Goal: Task Accomplishment & Management: Use online tool/utility

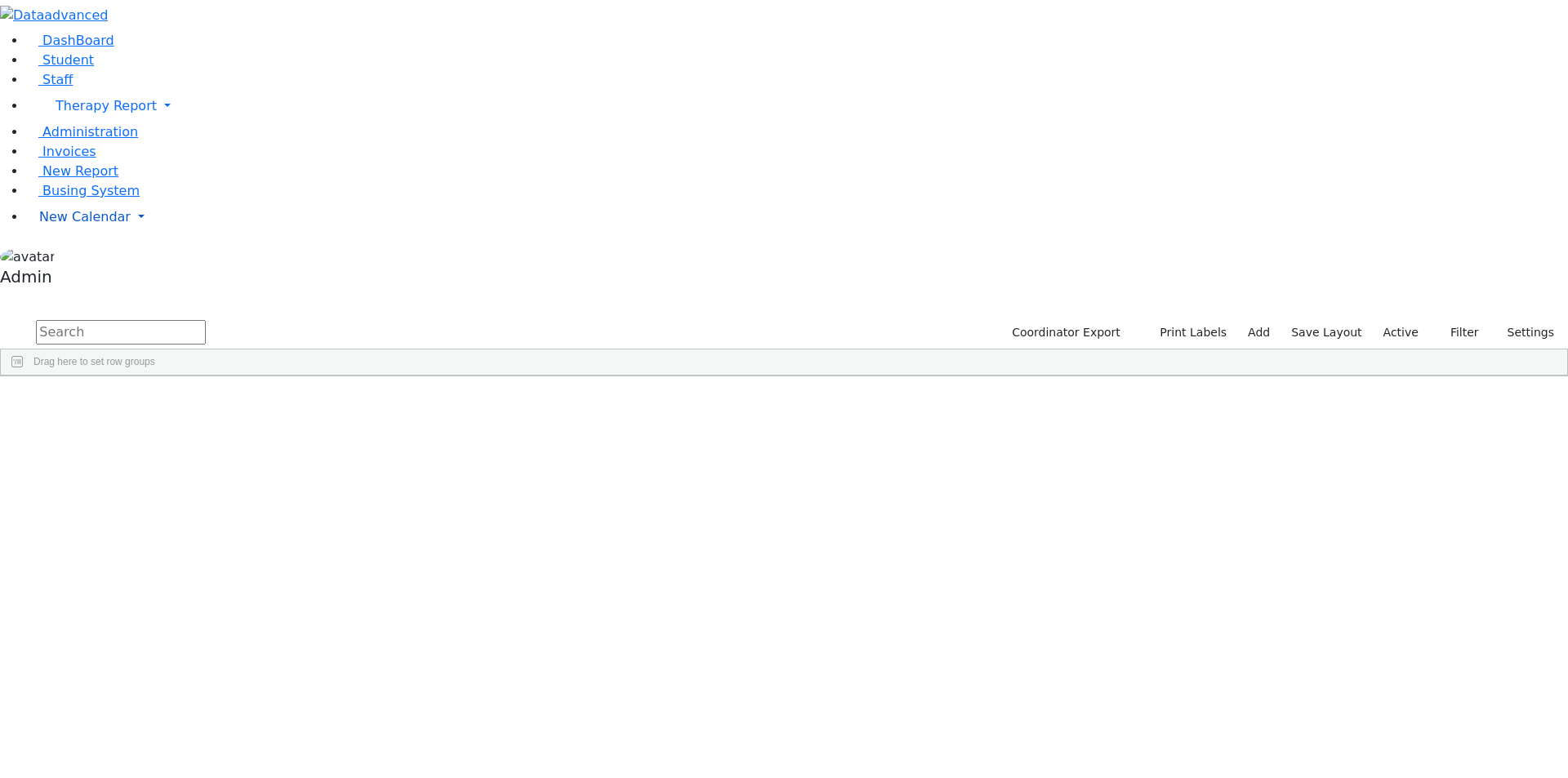
click at [83, 113] on span "New Calendar" at bounding box center [106, 105] width 101 height 16
click at [84, 257] on span "Calendar" at bounding box center [64, 249] width 59 height 16
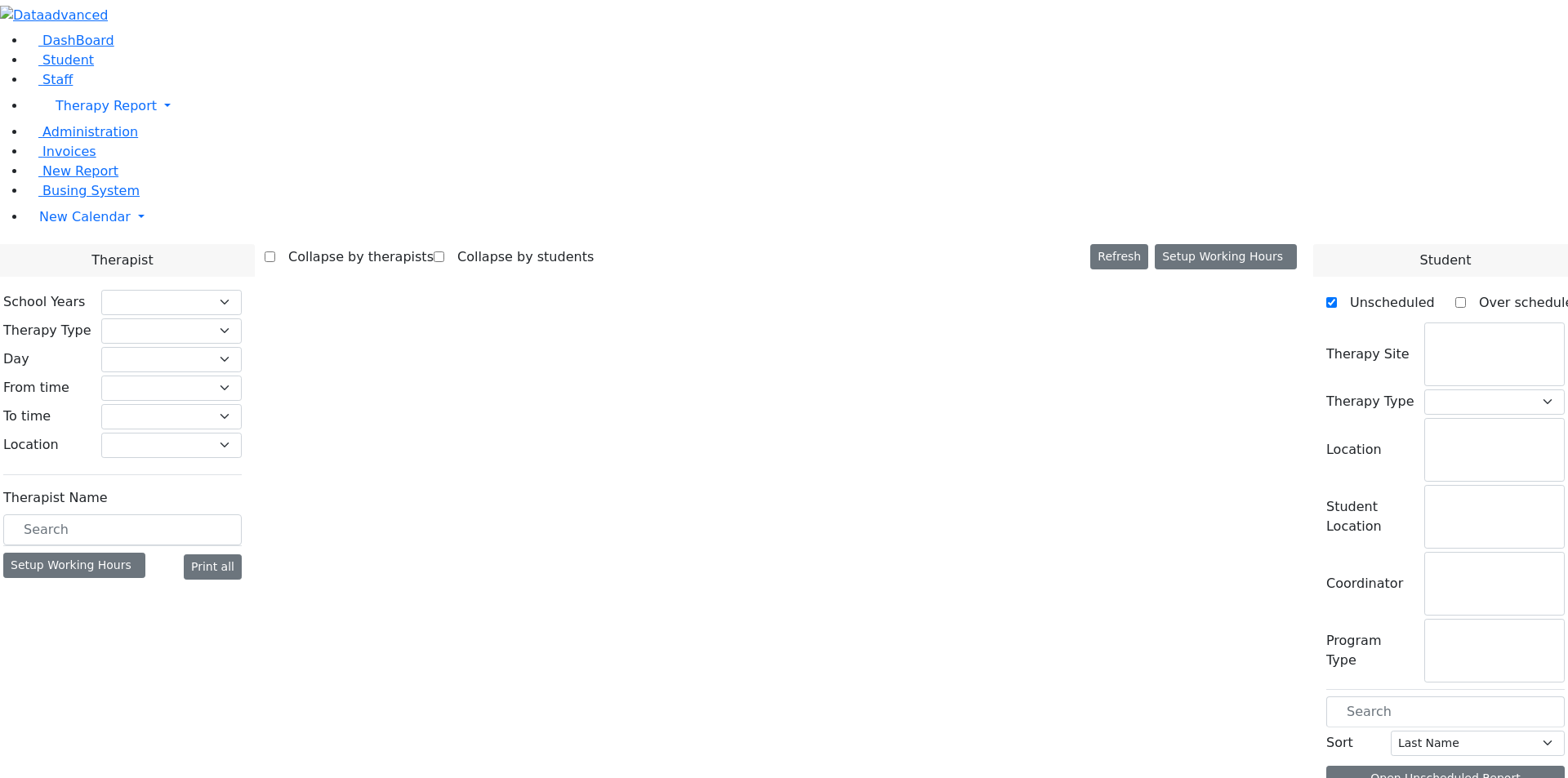
checkbox input "false"
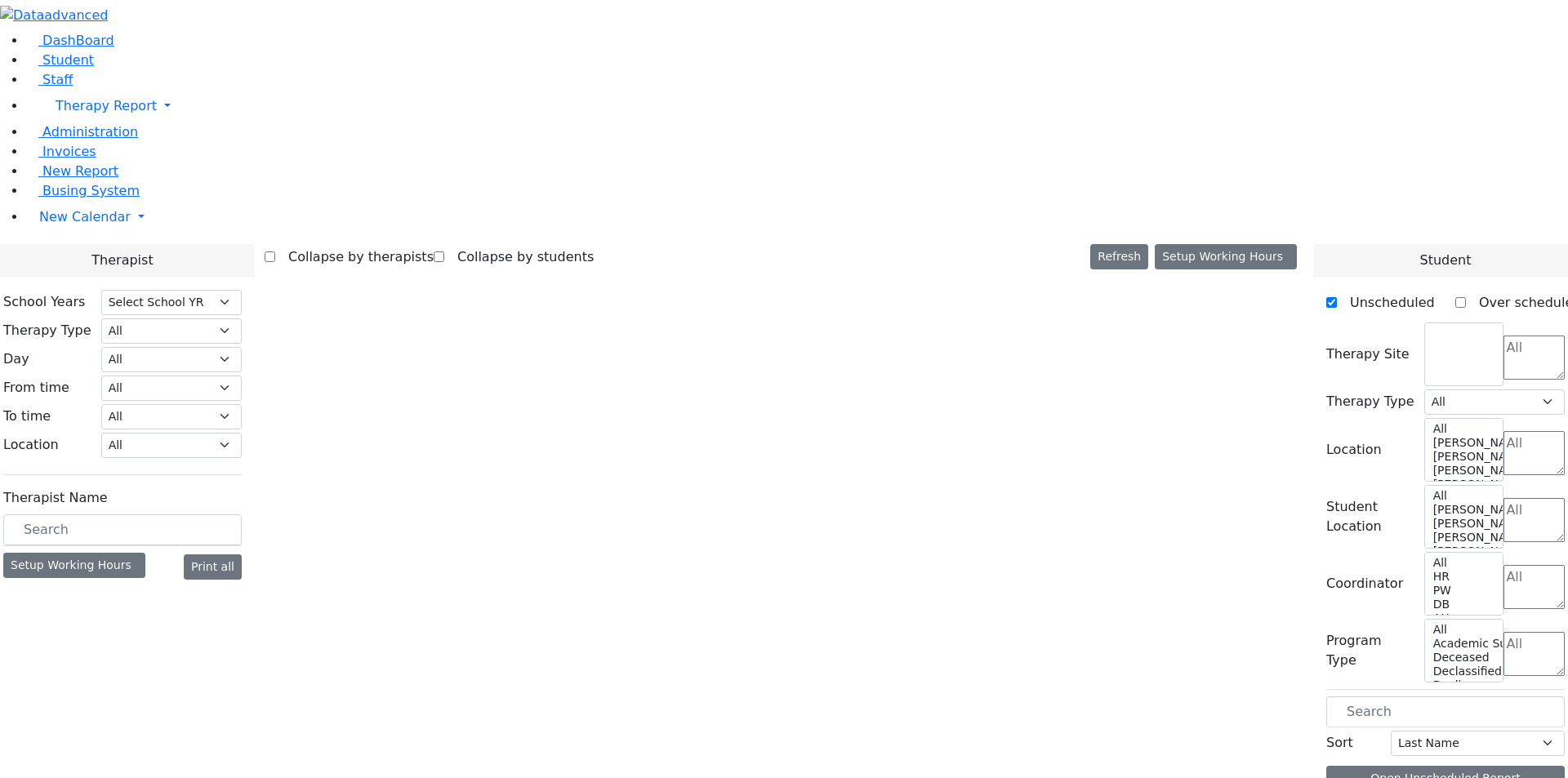
select select "212"
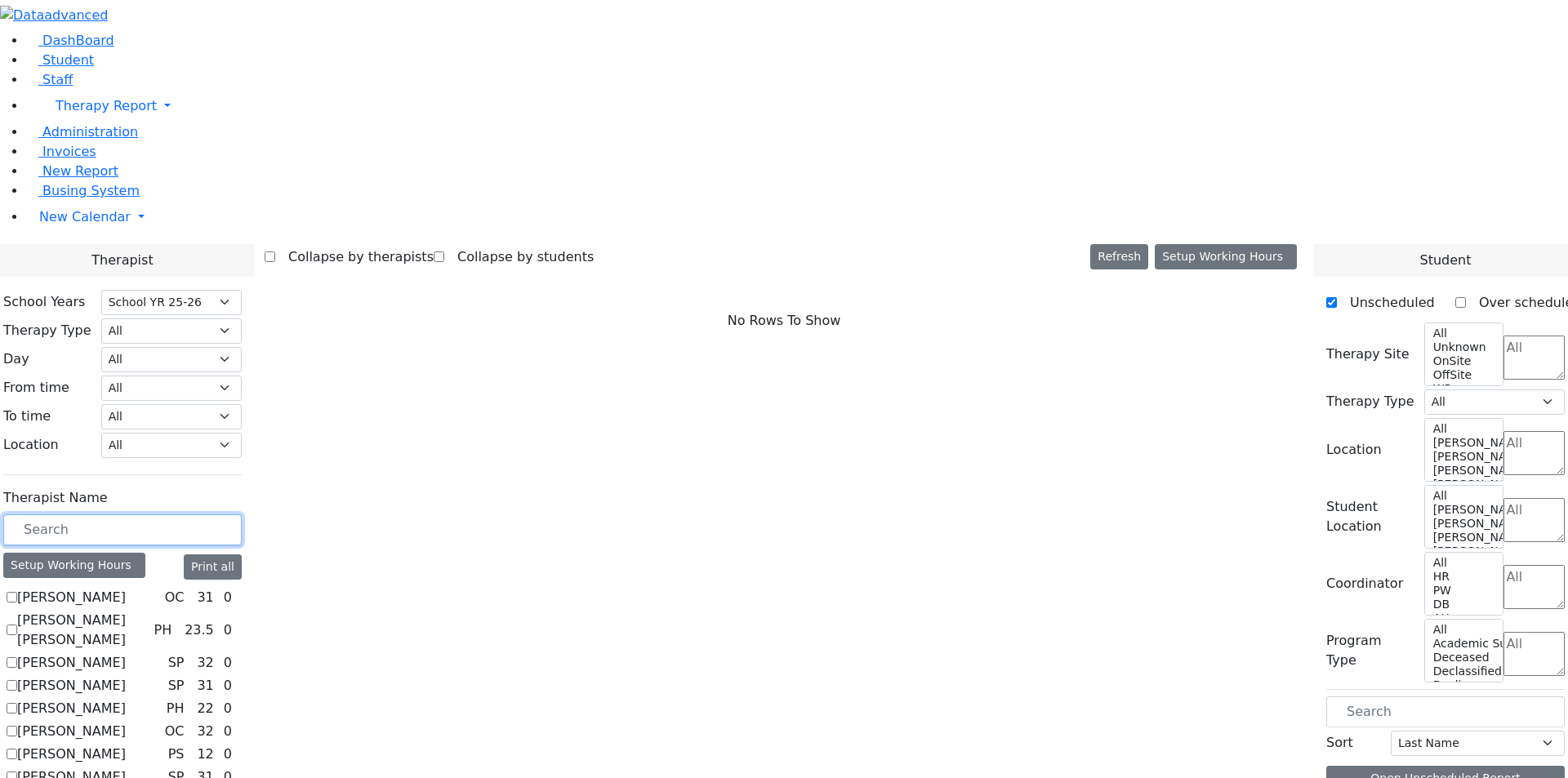
click at [236, 514] on input "text" at bounding box center [123, 529] width 239 height 31
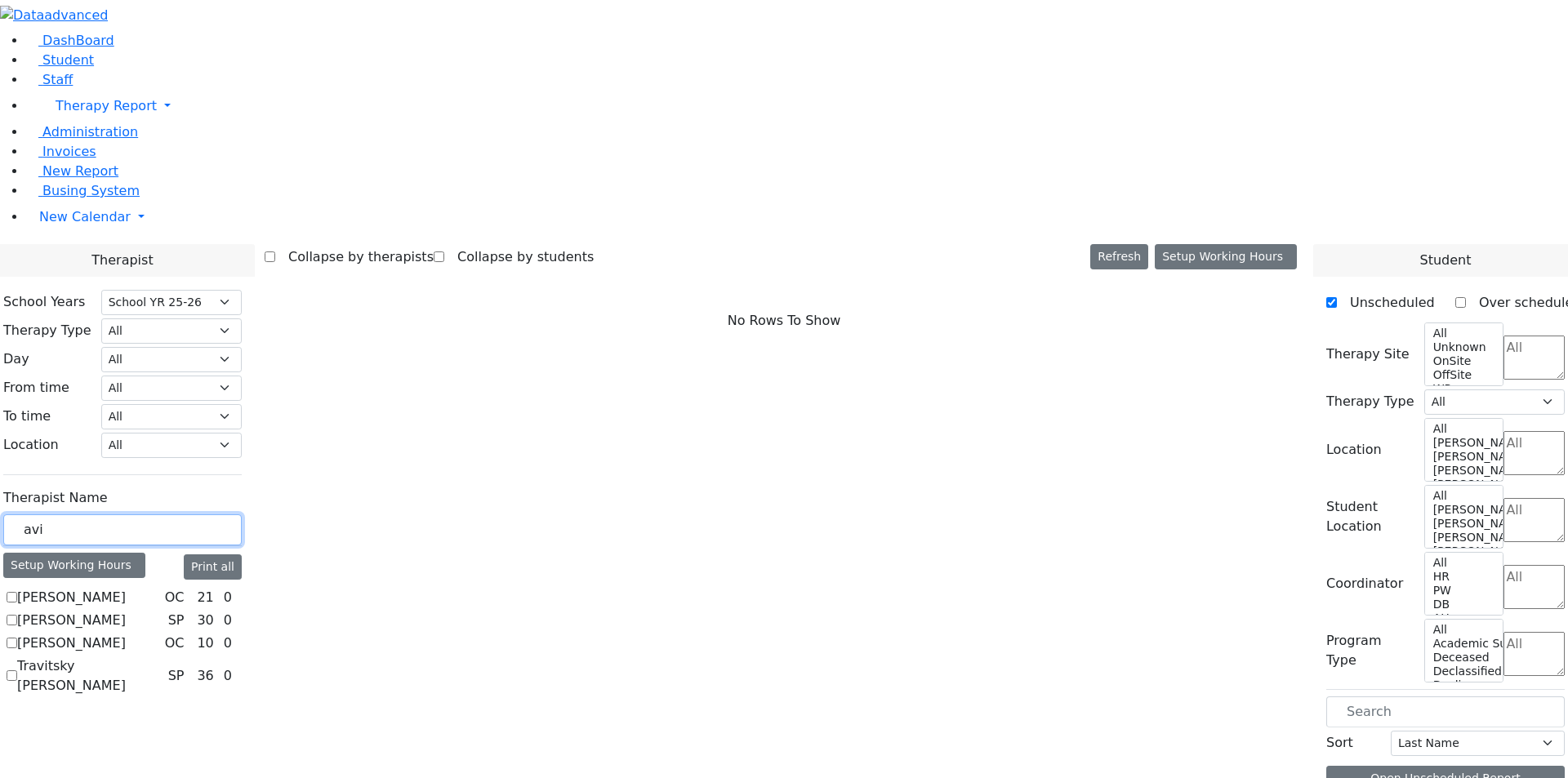
type input "avi"
click at [125, 633] on label "Rokowsky Avigail" at bounding box center [71, 642] width 109 height 19
click at [17, 638] on input "Rokowsky Avigail" at bounding box center [11, 642] width 10 height 10
checkbox input "true"
select select "1"
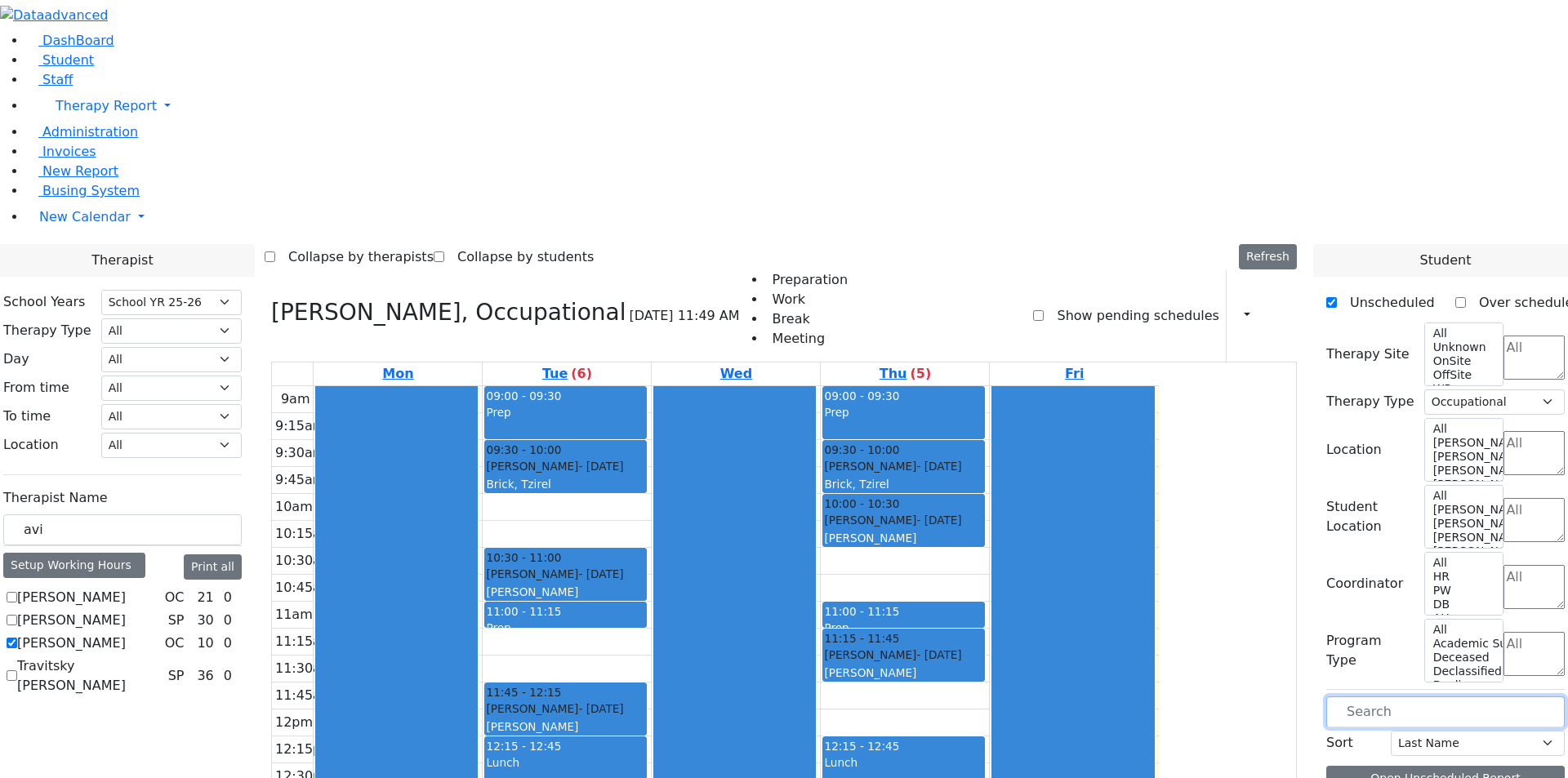
click at [1392, 696] on input "text" at bounding box center [1445, 711] width 239 height 31
drag, startPoint x: 1376, startPoint y: 458, endPoint x: 1422, endPoint y: 456, distance: 46.0
drag, startPoint x: 1405, startPoint y: 451, endPoint x: 1332, endPoint y: 462, distance: 73.8
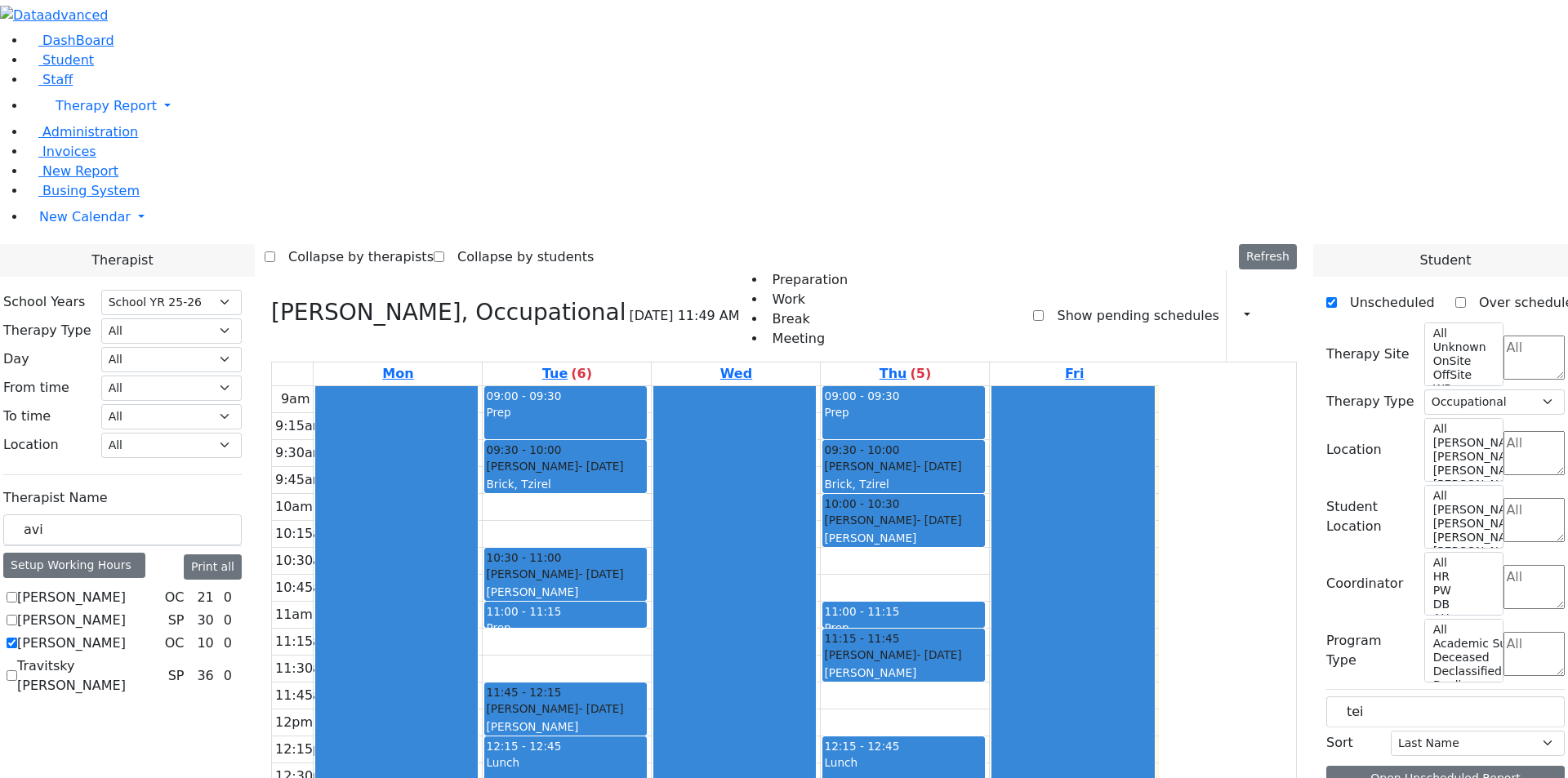
click at [1332, 462] on div "Therapist School Years Select School YR Summer YR 25 School YR 25-26 Summer YR …" at bounding box center [783, 655] width 1588 height 822
drag, startPoint x: 1383, startPoint y: 458, endPoint x: 1480, endPoint y: 421, distance: 103.8
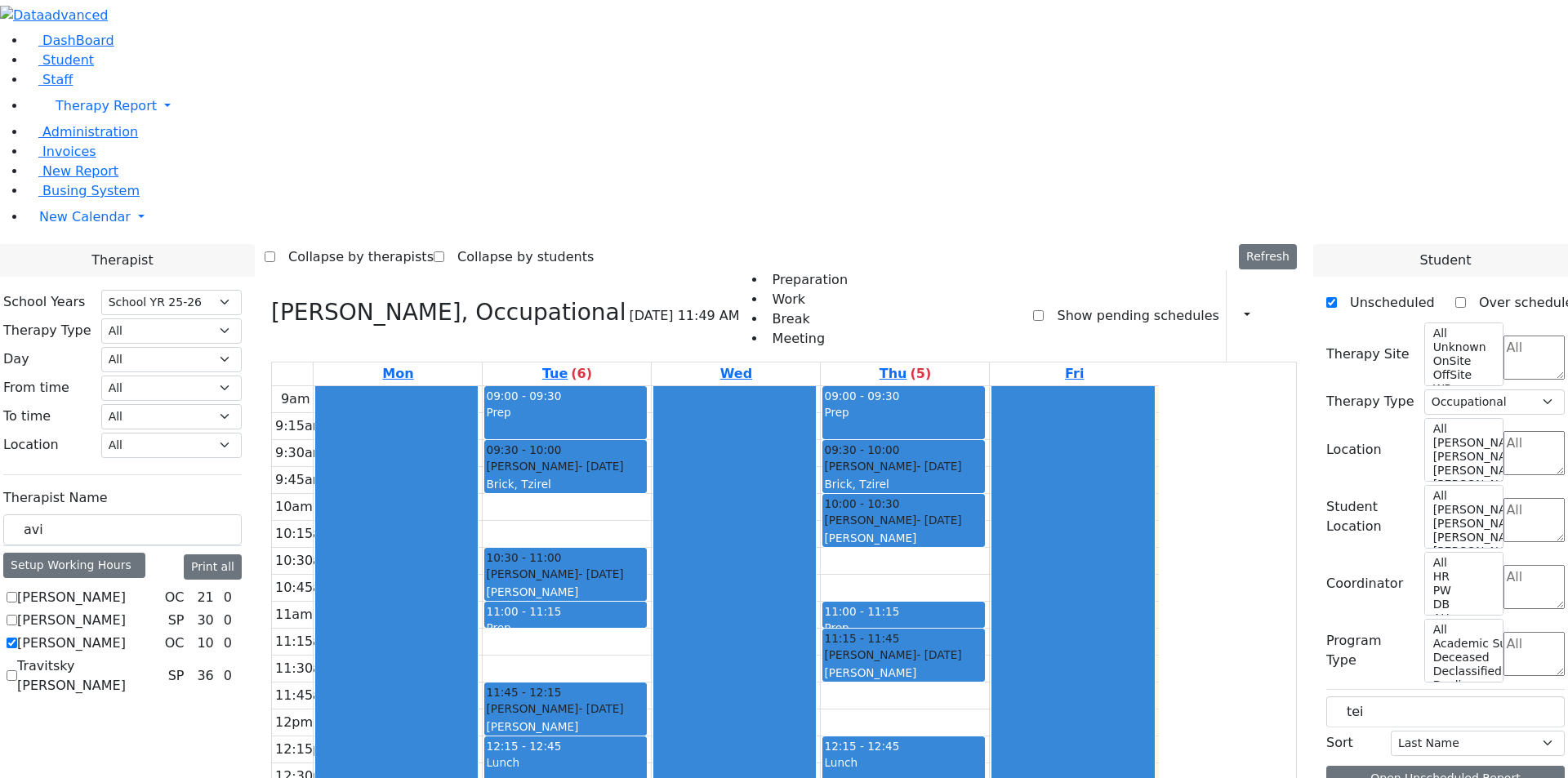
drag, startPoint x: 1362, startPoint y: 417, endPoint x: 1403, endPoint y: 408, distance: 42.0
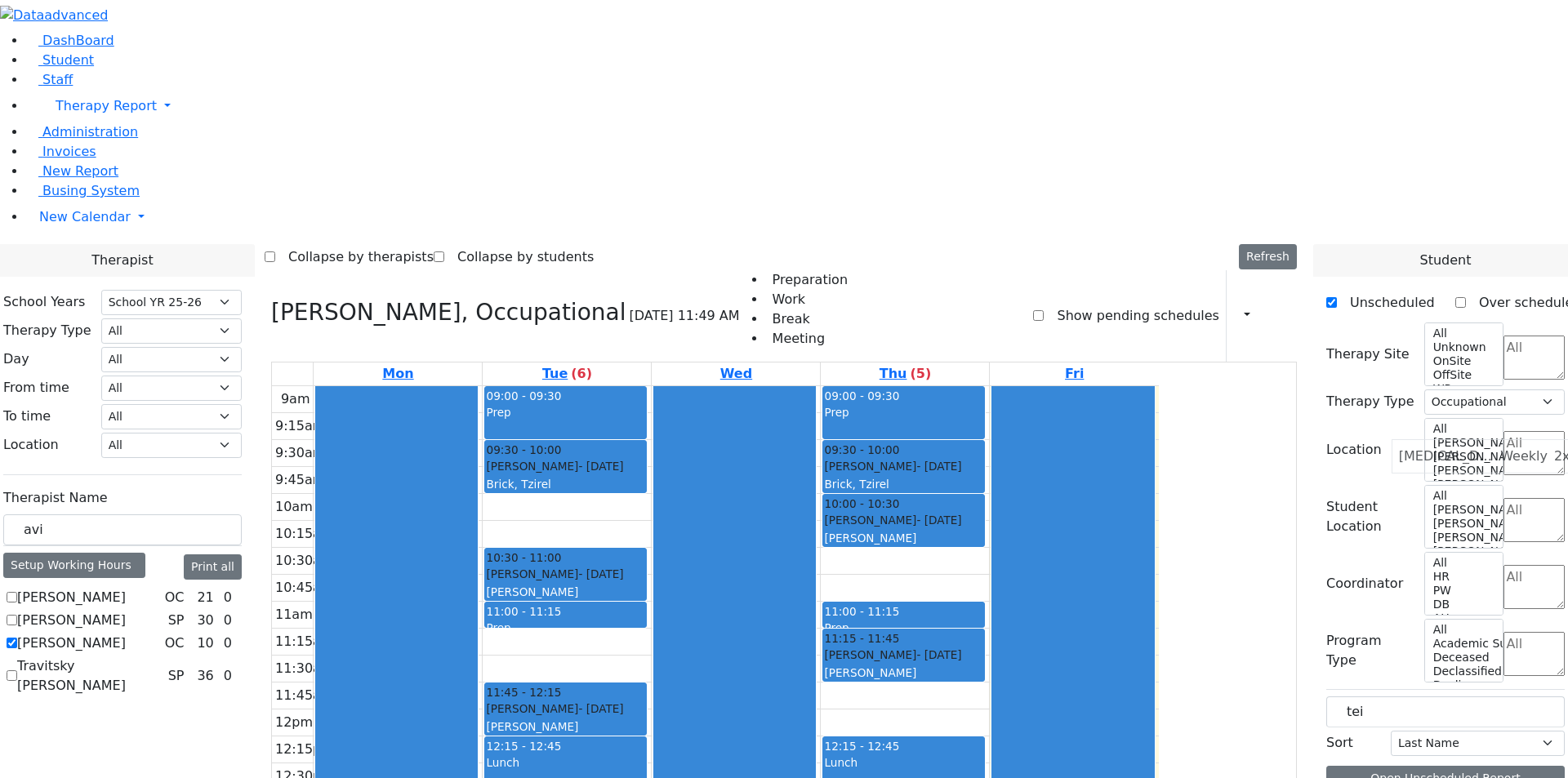
drag, startPoint x: 1397, startPoint y: 455, endPoint x: 1436, endPoint y: 449, distance: 39.5
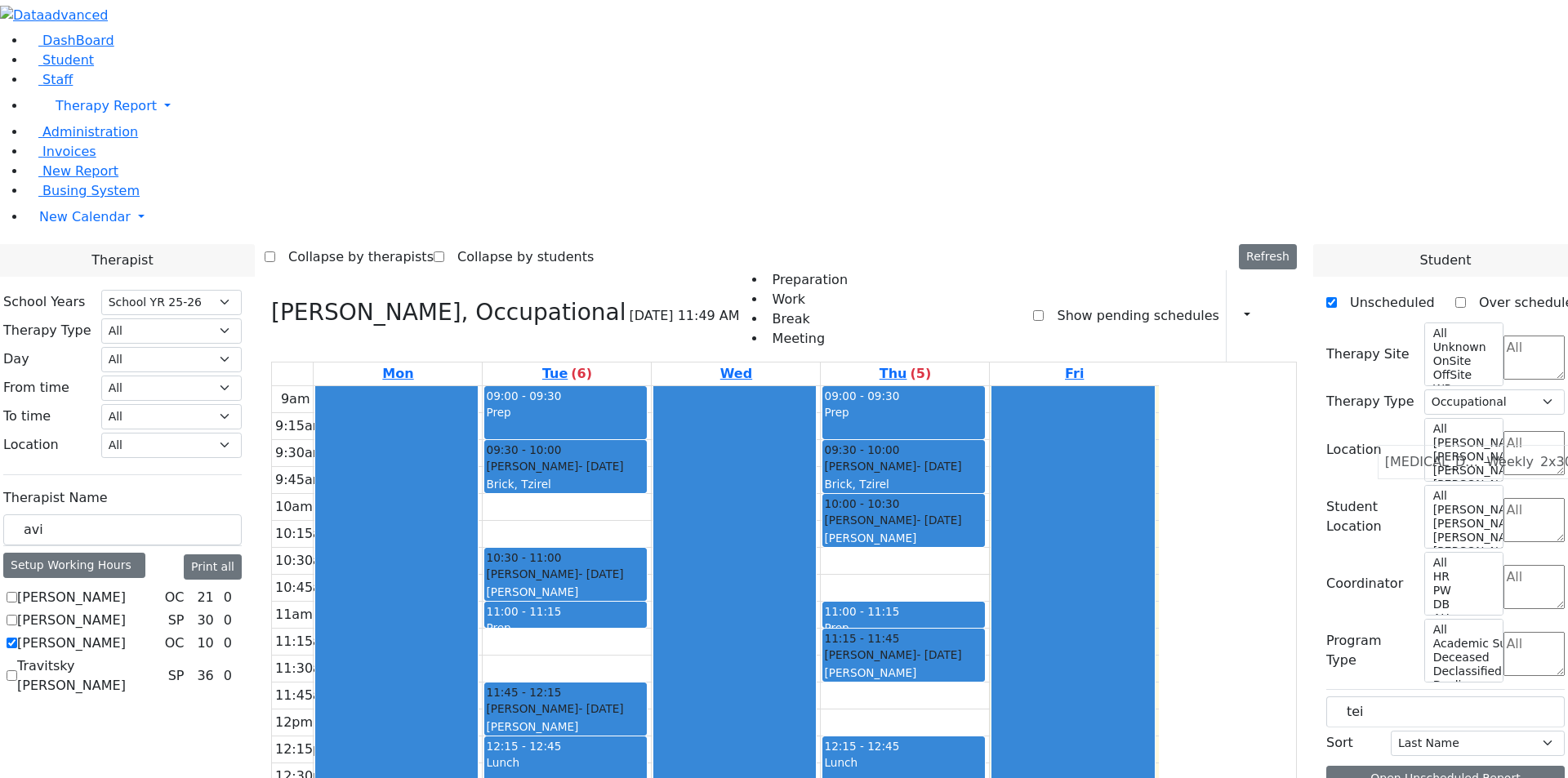
drag, startPoint x: 1401, startPoint y: 447, endPoint x: 1426, endPoint y: 447, distance: 25.0
click at [1445, 696] on input "tei" at bounding box center [1445, 711] width 239 height 31
type input "teite"
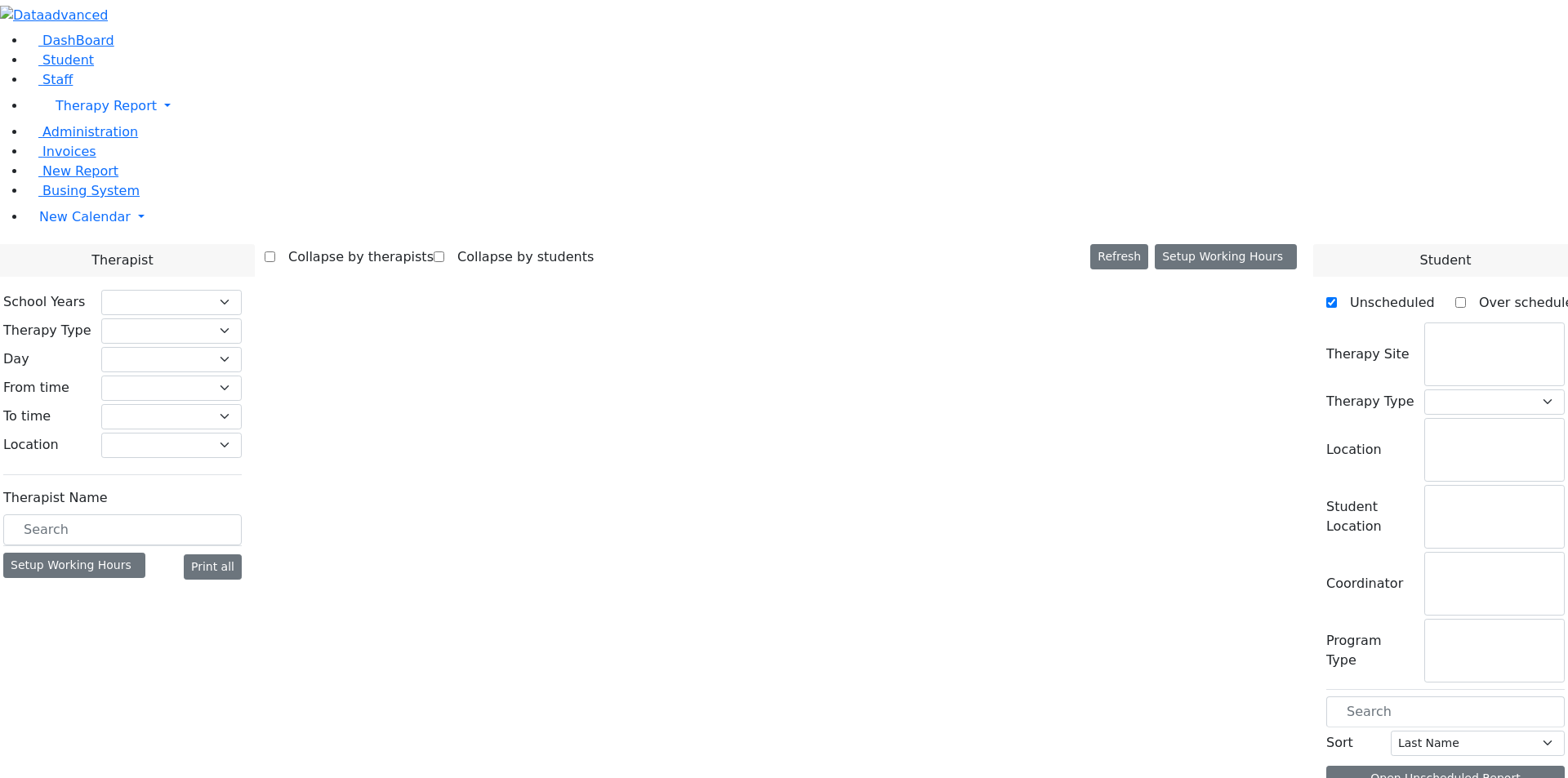
select select "212"
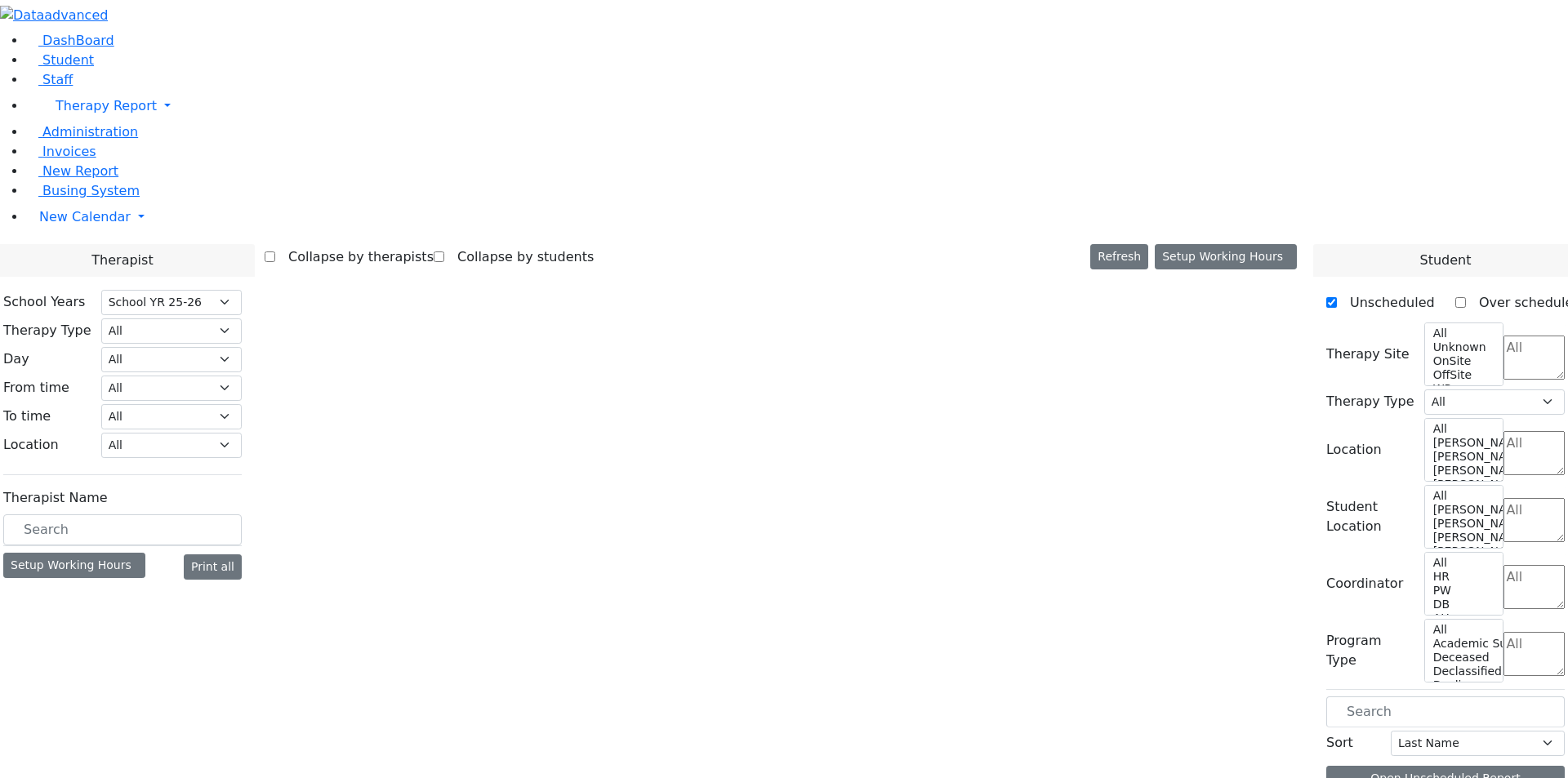
select select "1"
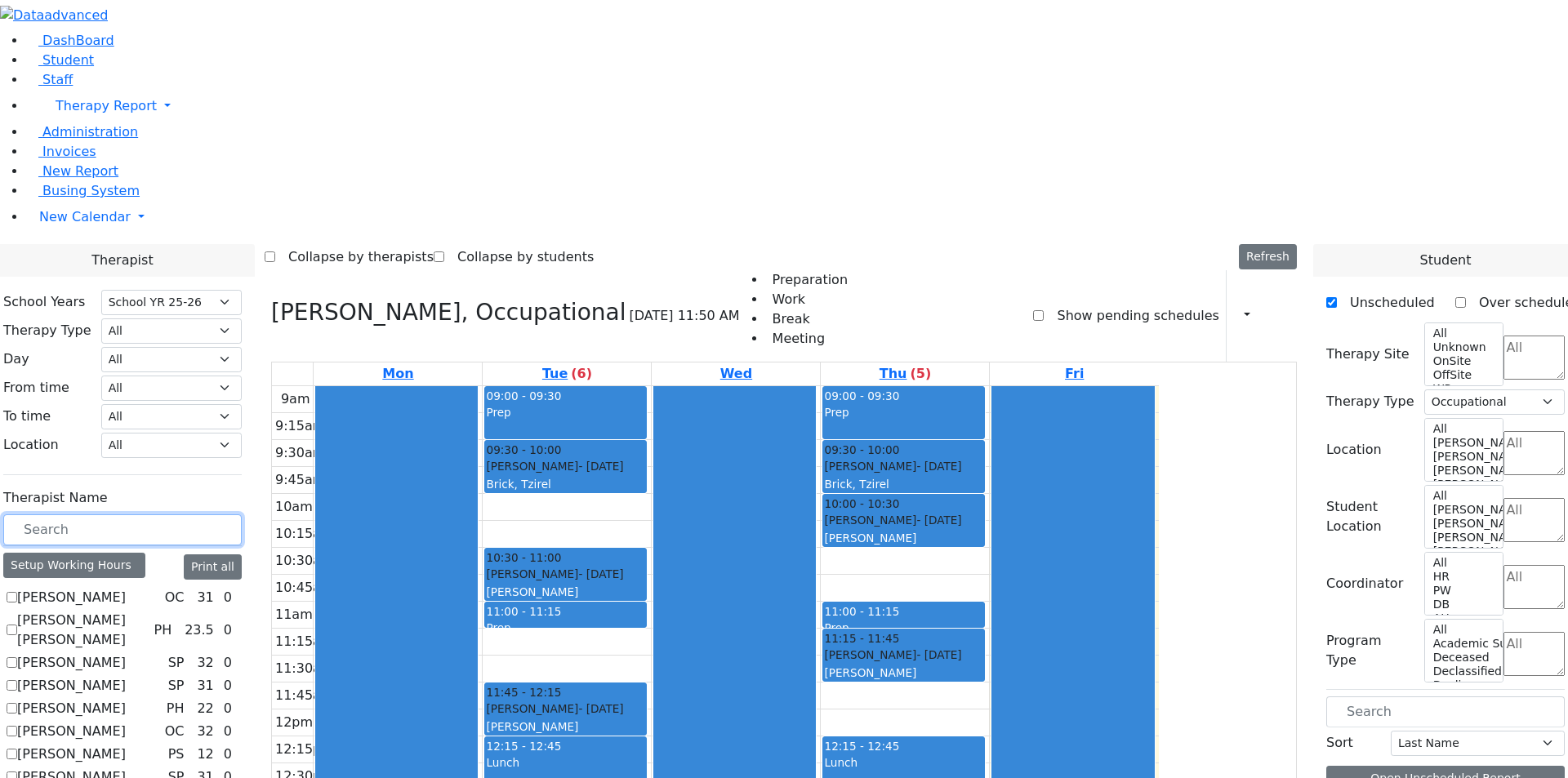
click at [242, 514] on input "text" at bounding box center [123, 529] width 239 height 31
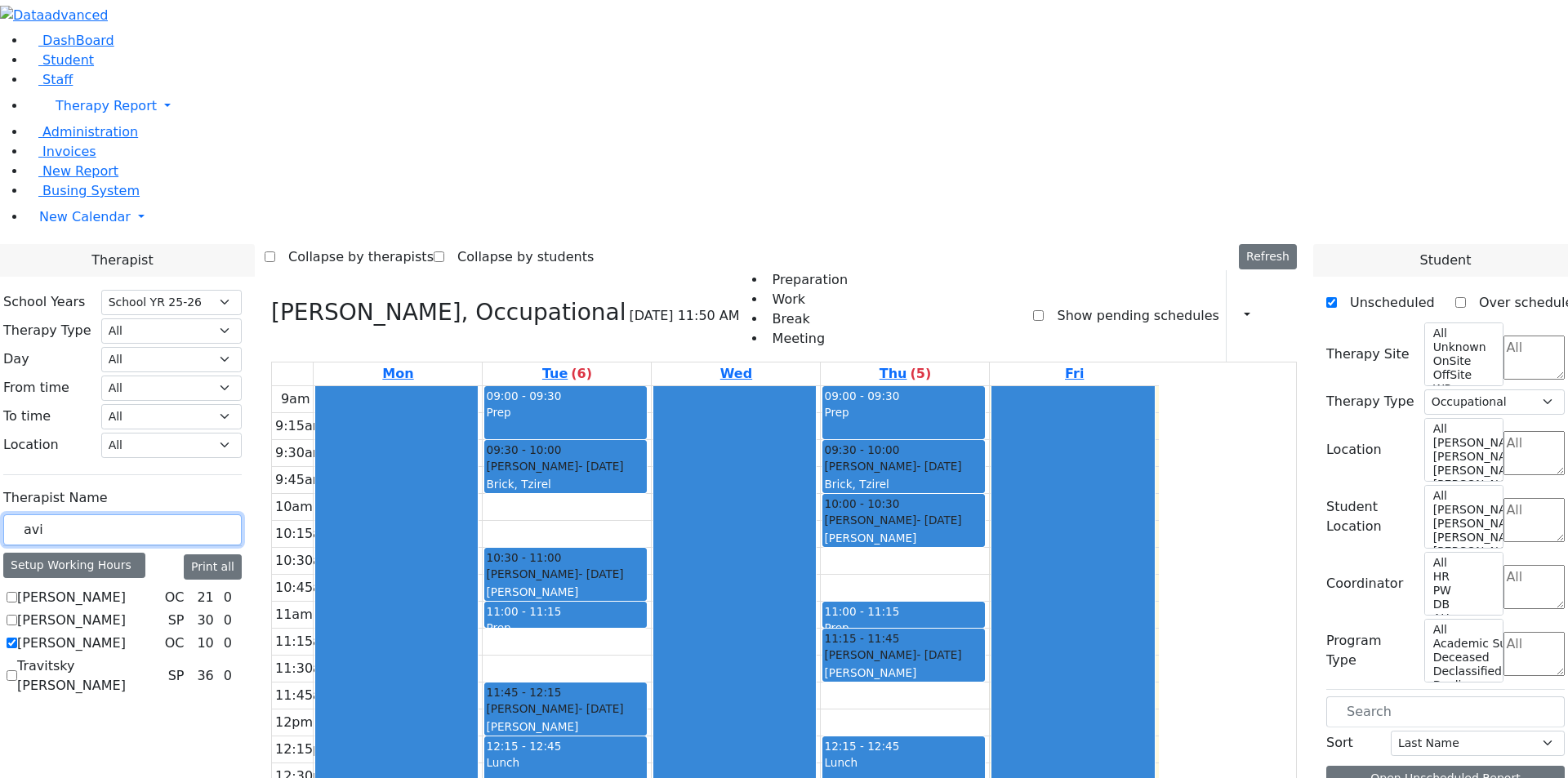
type input "avi"
click at [1388, 696] on input "text" at bounding box center [1445, 711] width 239 height 31
drag, startPoint x: 1375, startPoint y: 433, endPoint x: 729, endPoint y: 350, distance: 651.3
click at [729, 350] on div "Therapist School Years Select School YR Summer YR 25 School YR 25-26 Summer YR …" at bounding box center [783, 655] width 1588 height 822
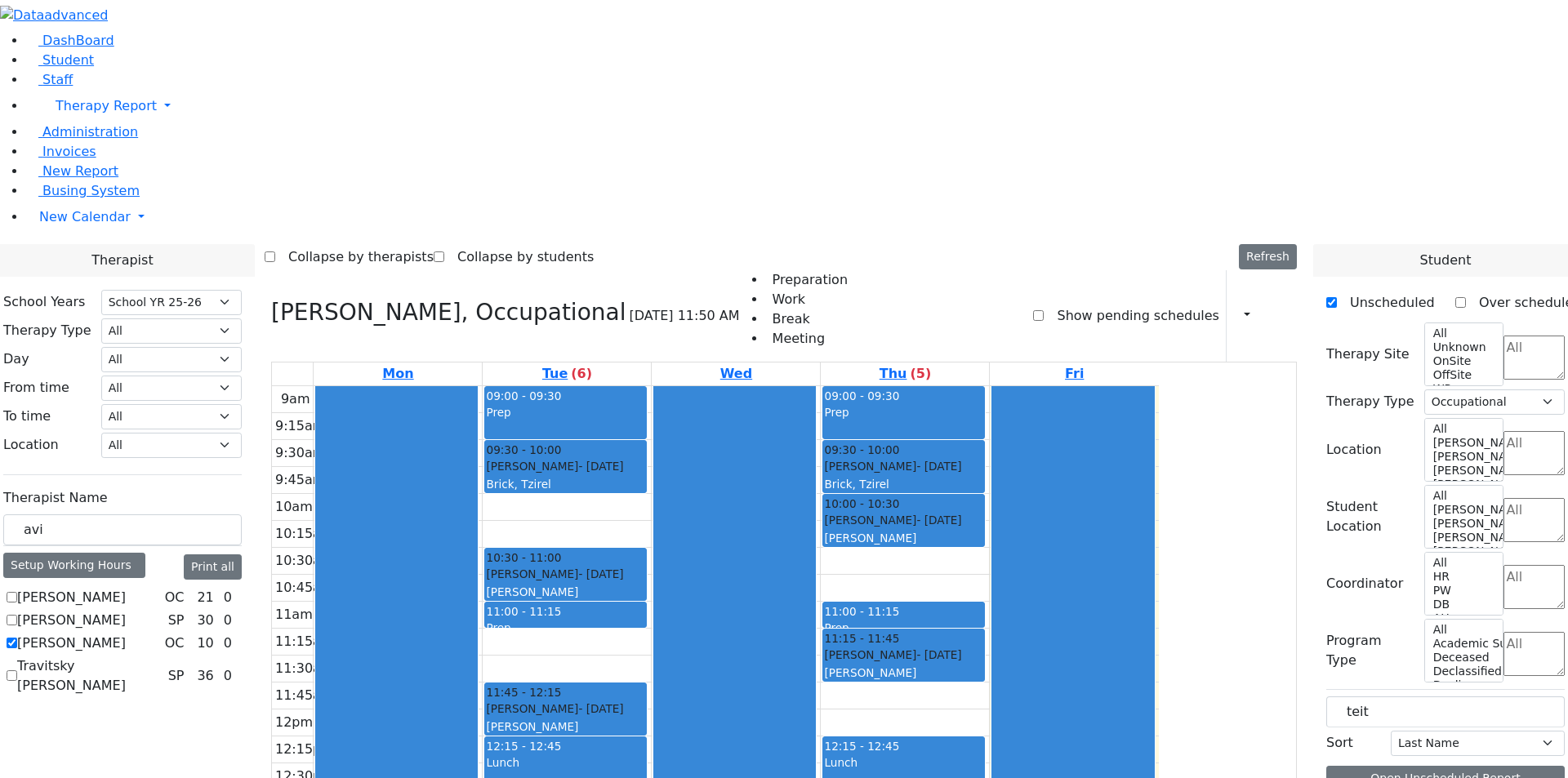
drag, startPoint x: 1388, startPoint y: 417, endPoint x: 984, endPoint y: 402, distance: 404.3
click at [984, 402] on div "Therapist School Years Select School YR Summer YR 25 School YR 25-26 Summer YR …" at bounding box center [783, 655] width 1588 height 822
drag, startPoint x: 1477, startPoint y: 414, endPoint x: 1422, endPoint y: 430, distance: 57.3
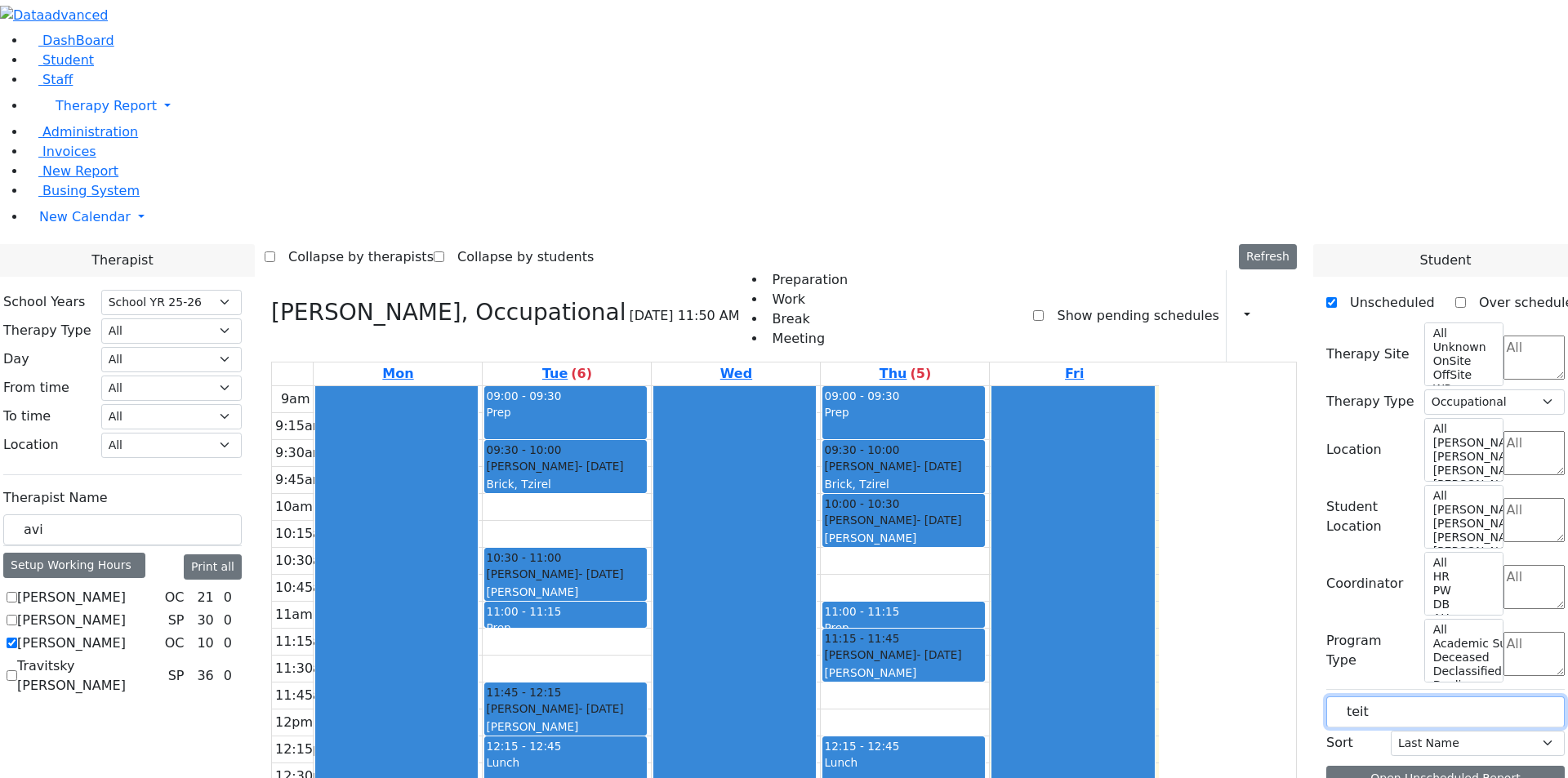
click at [1416, 696] on input "teit" at bounding box center [1445, 711] width 239 height 31
type input "tei"
